Goal: Task Accomplishment & Management: Use online tool/utility

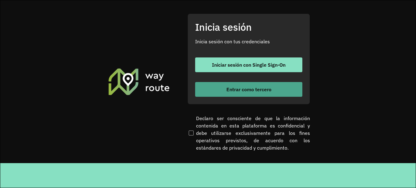
click at [250, 90] on font "Entrar como tercero" at bounding box center [249, 89] width 45 height 6
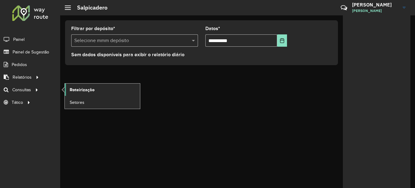
click at [86, 90] on span "Roteirização" at bounding box center [82, 89] width 25 height 6
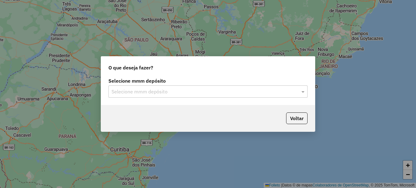
click at [158, 90] on input "text" at bounding box center [202, 91] width 181 height 7
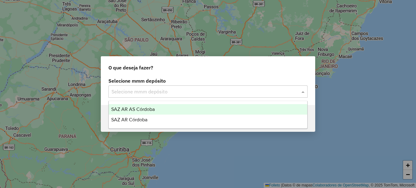
click at [142, 109] on span "SAZ AR AS Córdoba" at bounding box center [133, 108] width 44 height 5
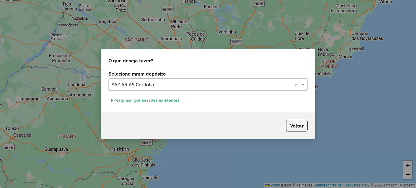
click at [163, 101] on font "Pesquisar por sessões existentes" at bounding box center [146, 100] width 66 height 6
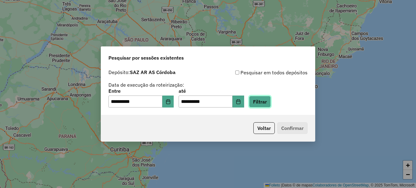
click at [271, 102] on button "Filtrar" at bounding box center [260, 102] width 22 height 12
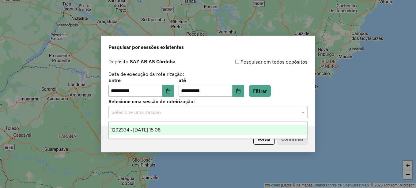
click at [158, 113] on input "text" at bounding box center [202, 112] width 181 height 7
click at [151, 131] on span "1292334 - 13/10/2025 15:08" at bounding box center [135, 129] width 49 height 5
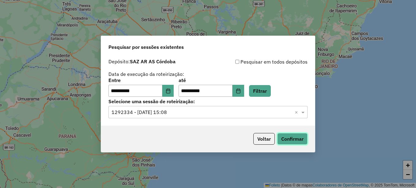
click at [294, 138] on button "Confirmar" at bounding box center [293, 139] width 30 height 12
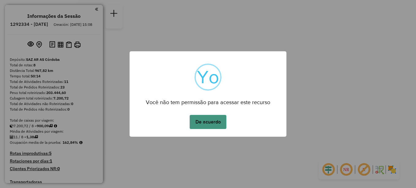
click at [208, 120] on button "De acuerdo" at bounding box center [208, 122] width 37 height 14
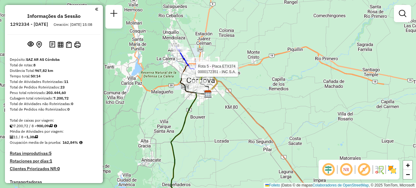
select select "**********"
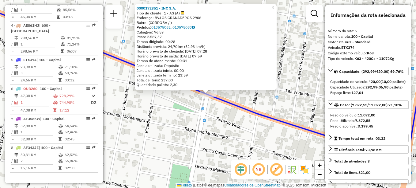
scroll to position [283, 0]
click at [274, 6] on span "×" at bounding box center [273, 7] width 3 height 5
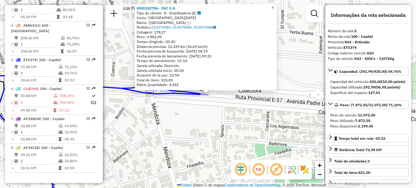
click at [277, 4] on link "×" at bounding box center [273, 7] width 7 height 7
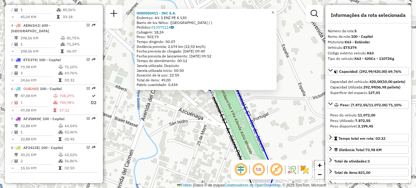
click at [274, 12] on span "×" at bounding box center [273, 12] width 3 height 5
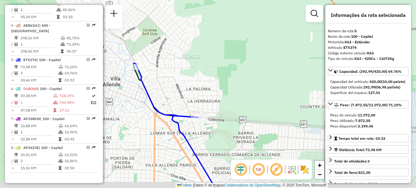
drag, startPoint x: 189, startPoint y: 102, endPoint x: 169, endPoint y: 61, distance: 45.3
click at [169, 61] on div "Janela de atendimento Grade de atendimento Capacidade Transportadoras Veículos …" at bounding box center [208, 94] width 416 height 188
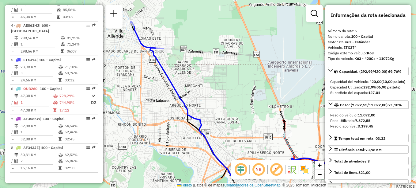
drag, startPoint x: 212, startPoint y: 112, endPoint x: 201, endPoint y: 83, distance: 31.2
click at [201, 83] on div "Janela de atendimento Grade de atendimento Capacidade Transportadoras Veículos …" at bounding box center [208, 94] width 416 height 188
